Goal: Navigation & Orientation: Find specific page/section

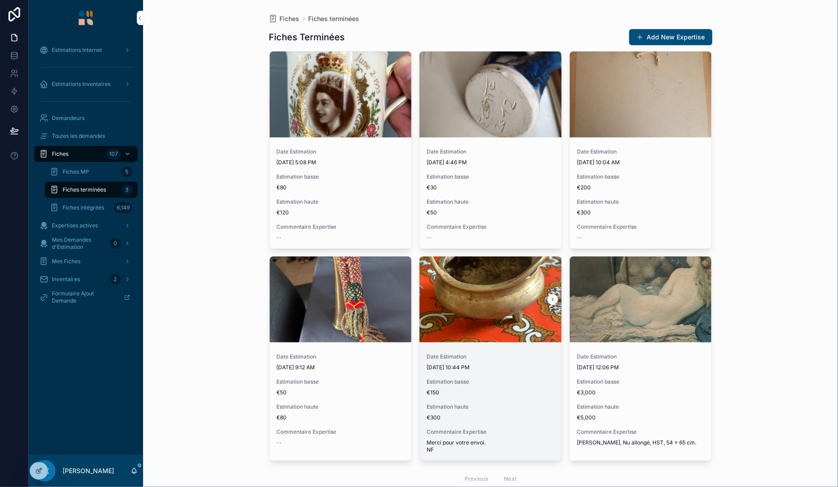
click at [556, 299] on icon "scrollable content" at bounding box center [553, 299] width 6 height 6
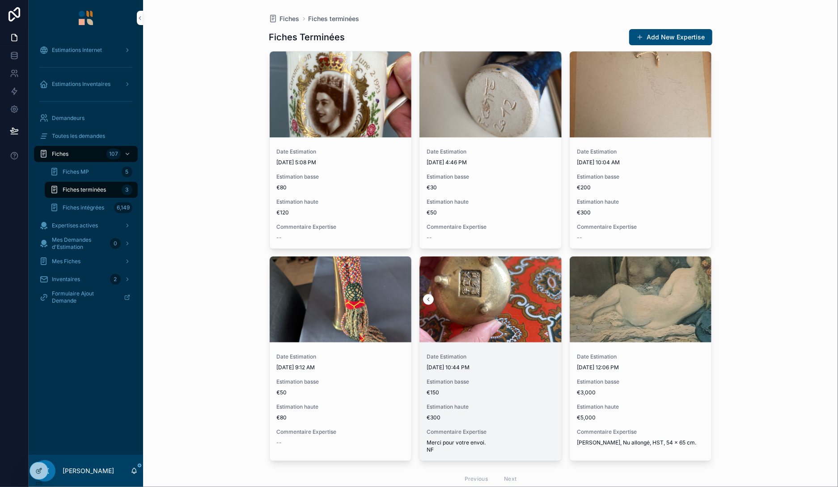
click at [428, 298] on icon "scrollable content" at bounding box center [428, 299] width 6 height 6
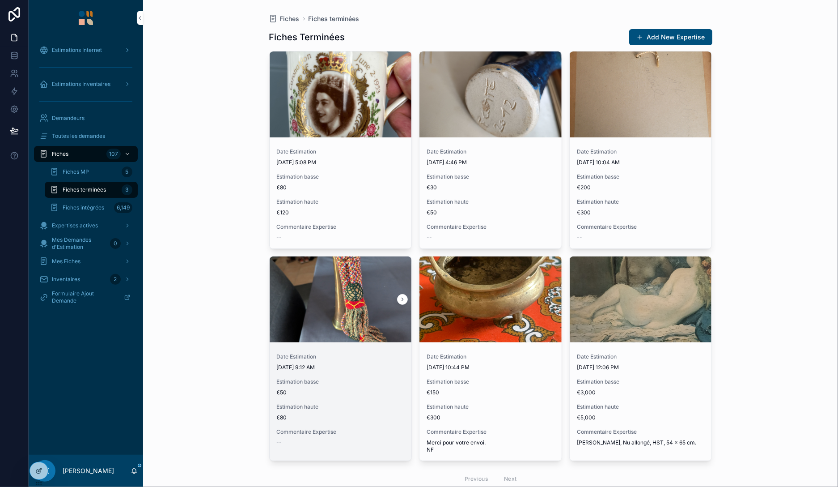
click at [407, 298] on button "scrollable content" at bounding box center [402, 299] width 11 height 11
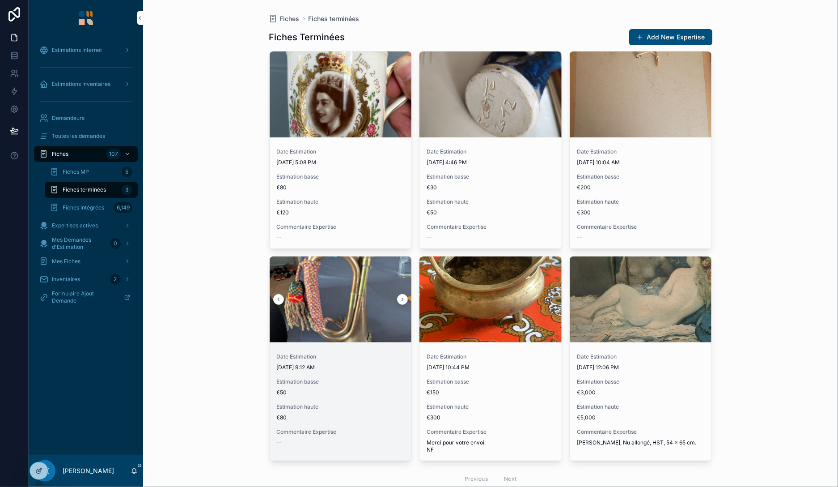
click at [278, 298] on icon "scrollable content" at bounding box center [279, 299] width 2 height 3
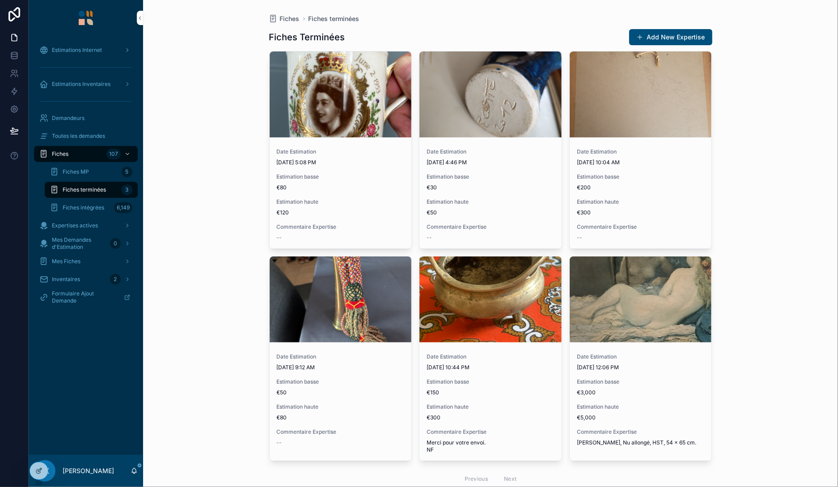
click at [93, 189] on span "Fiches terminées" at bounding box center [84, 189] width 43 height 7
click at [93, 169] on div "Fiches MP 5" at bounding box center [91, 172] width 82 height 14
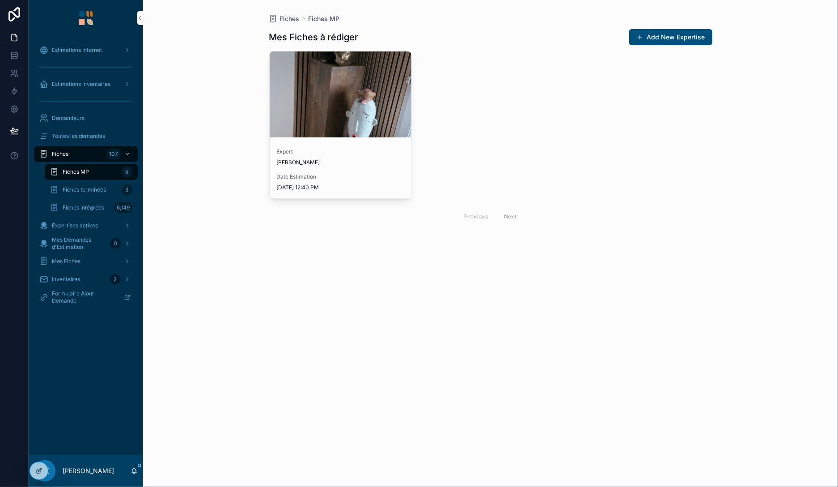
click at [93, 188] on span "Fiches terminées" at bounding box center [84, 189] width 43 height 7
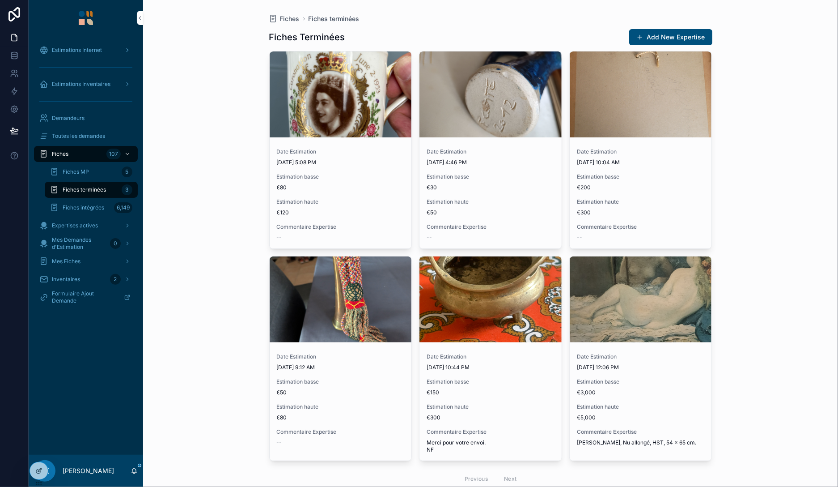
click at [97, 167] on div "Fiches MP 5" at bounding box center [91, 172] width 82 height 14
